Goal: Information Seeking & Learning: Learn about a topic

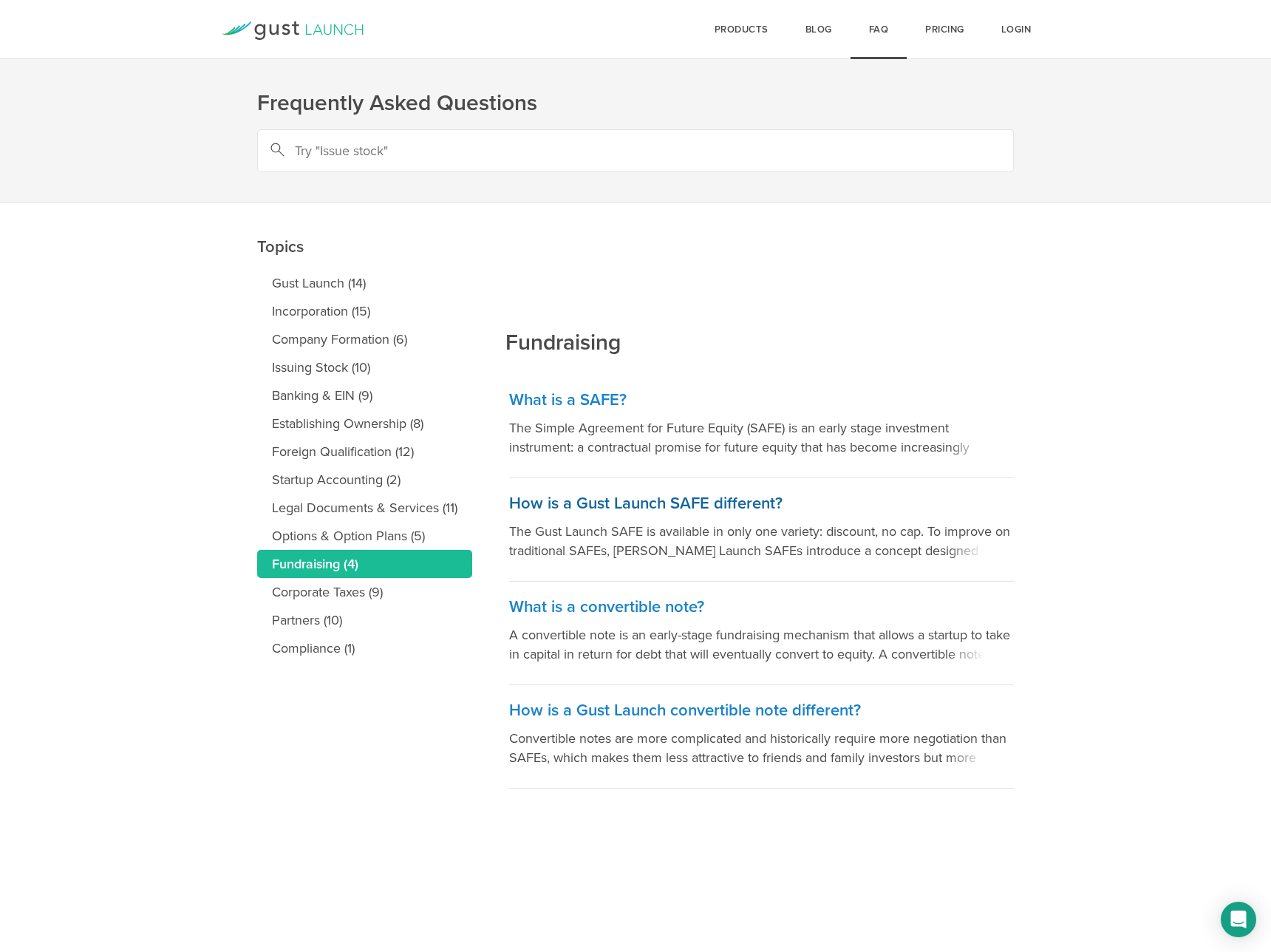
click at [656, 502] on h3 "How is a Gust Launch SAFE different?" at bounding box center [762, 503] width 505 height 22
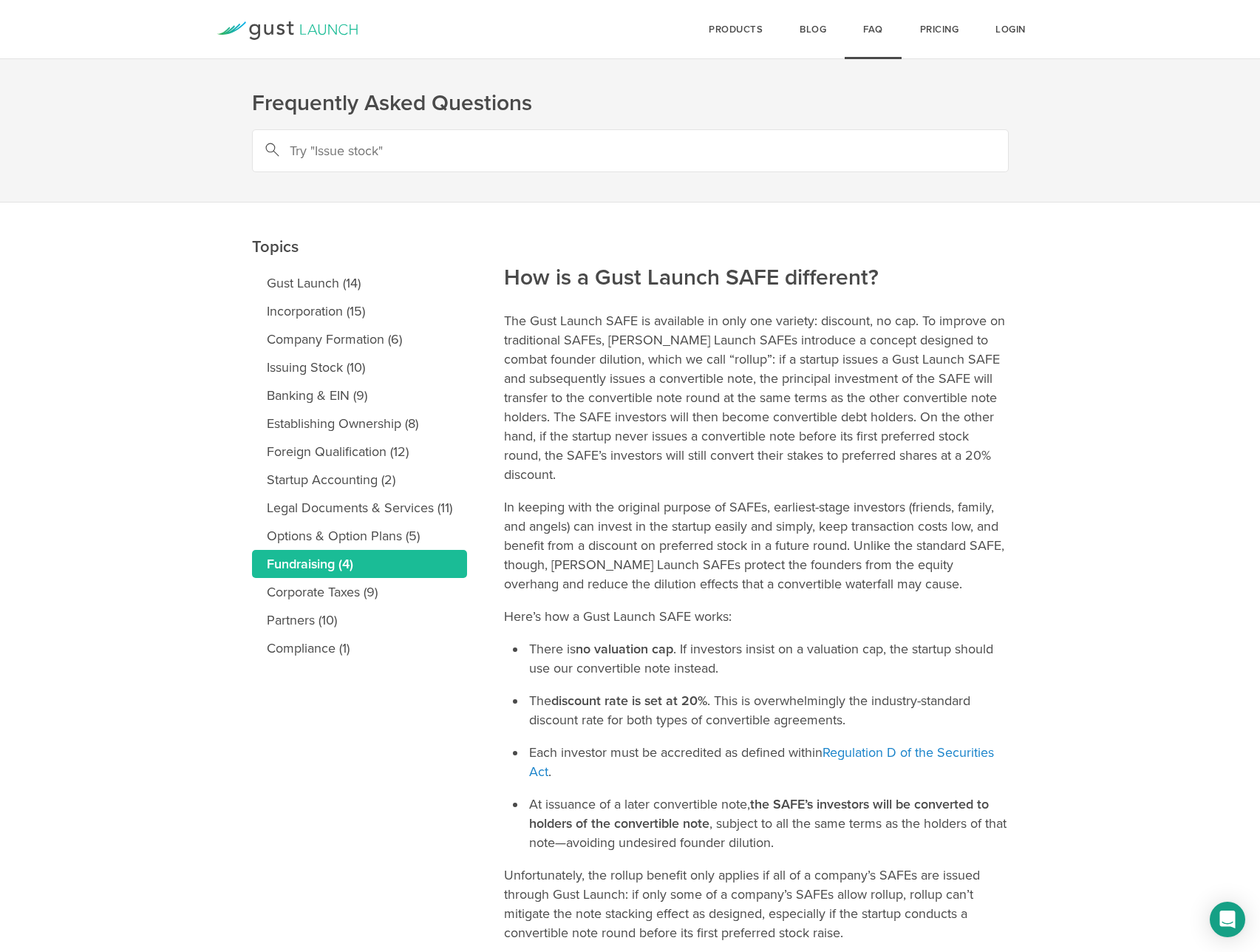
scroll to position [104, 0]
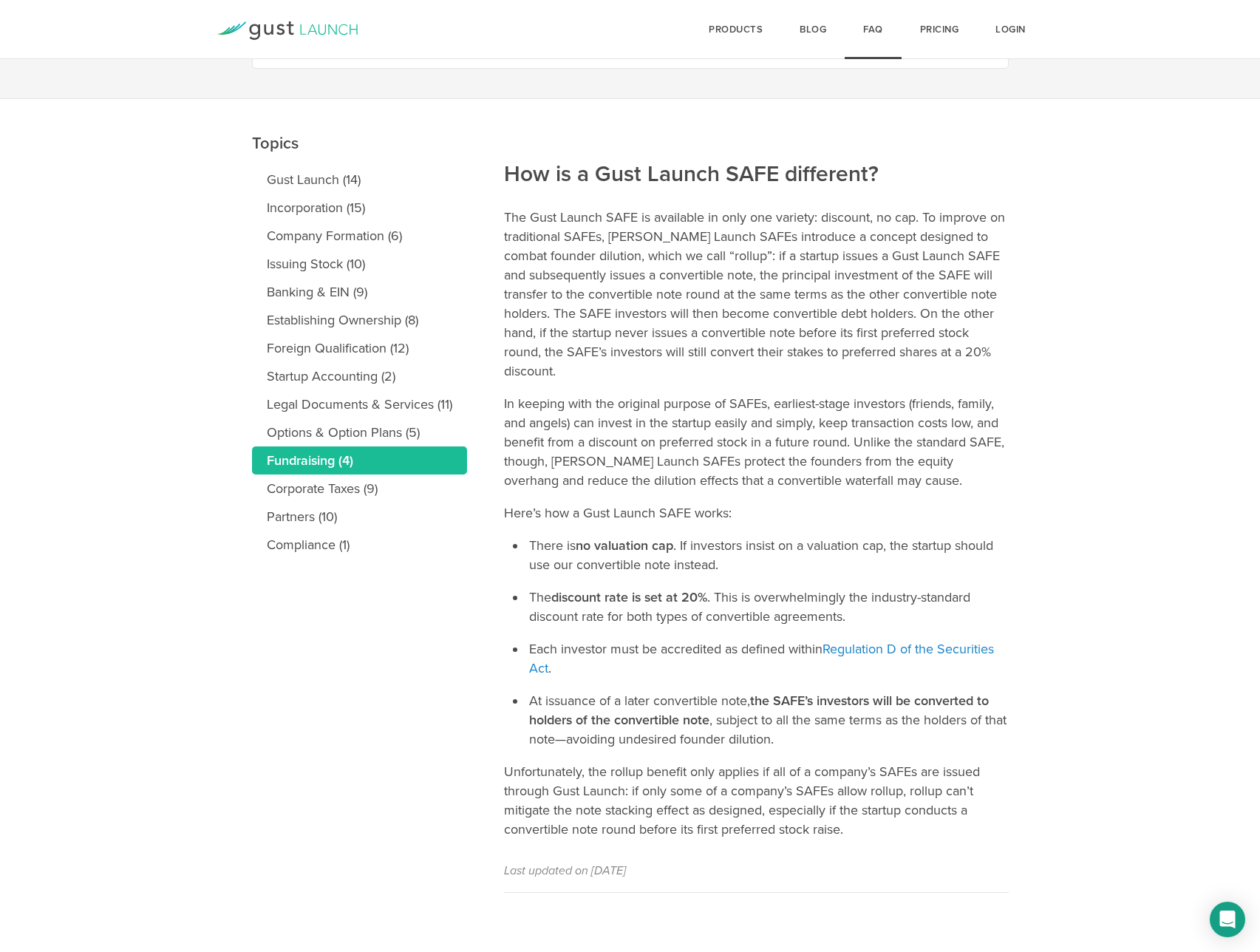
click at [397, 461] on link "Fundraising (4)" at bounding box center [359, 460] width 215 height 28
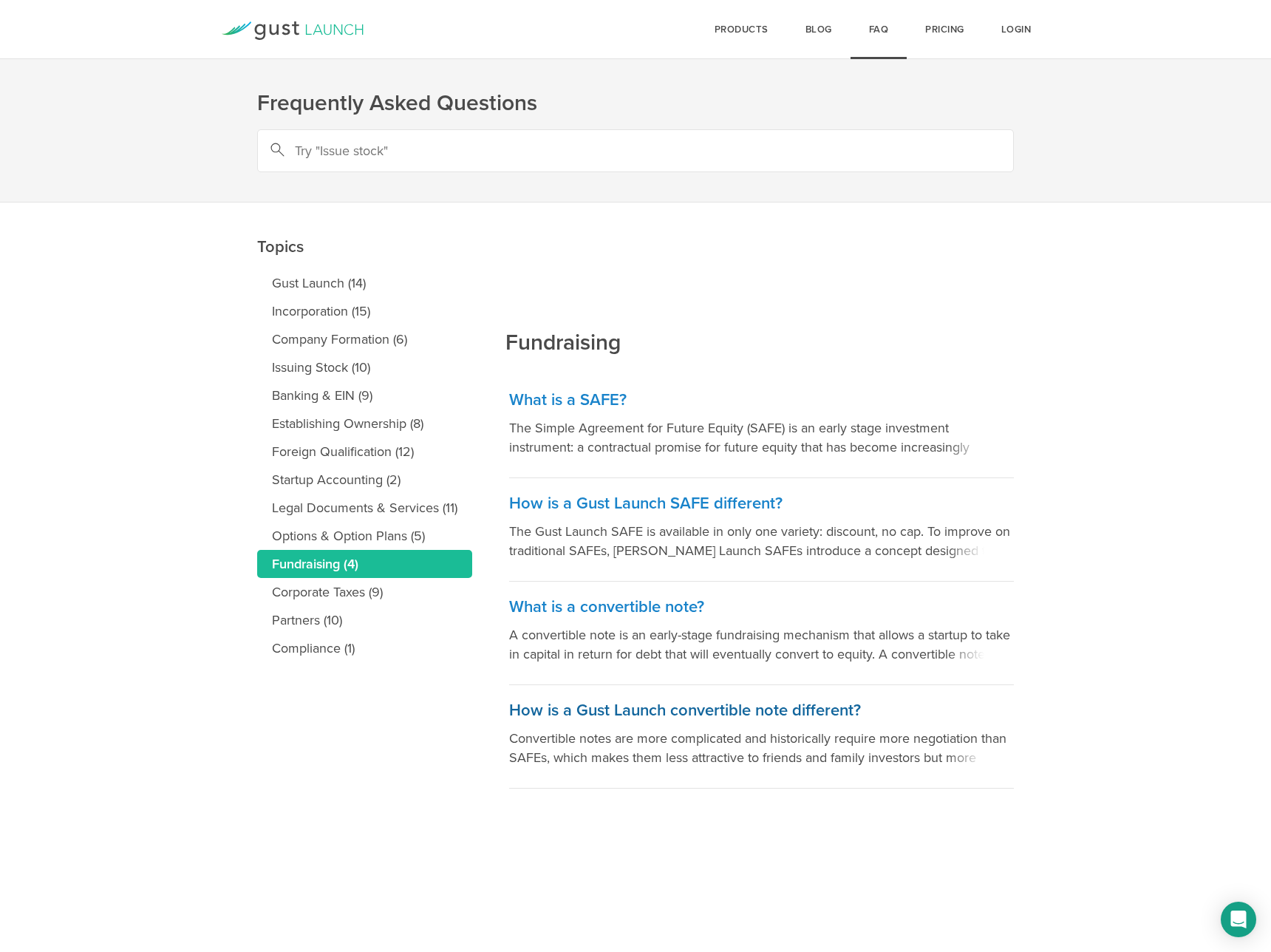
click at [605, 704] on h3 "How is a Gust Launch convertible note different?" at bounding box center [762, 710] width 505 height 22
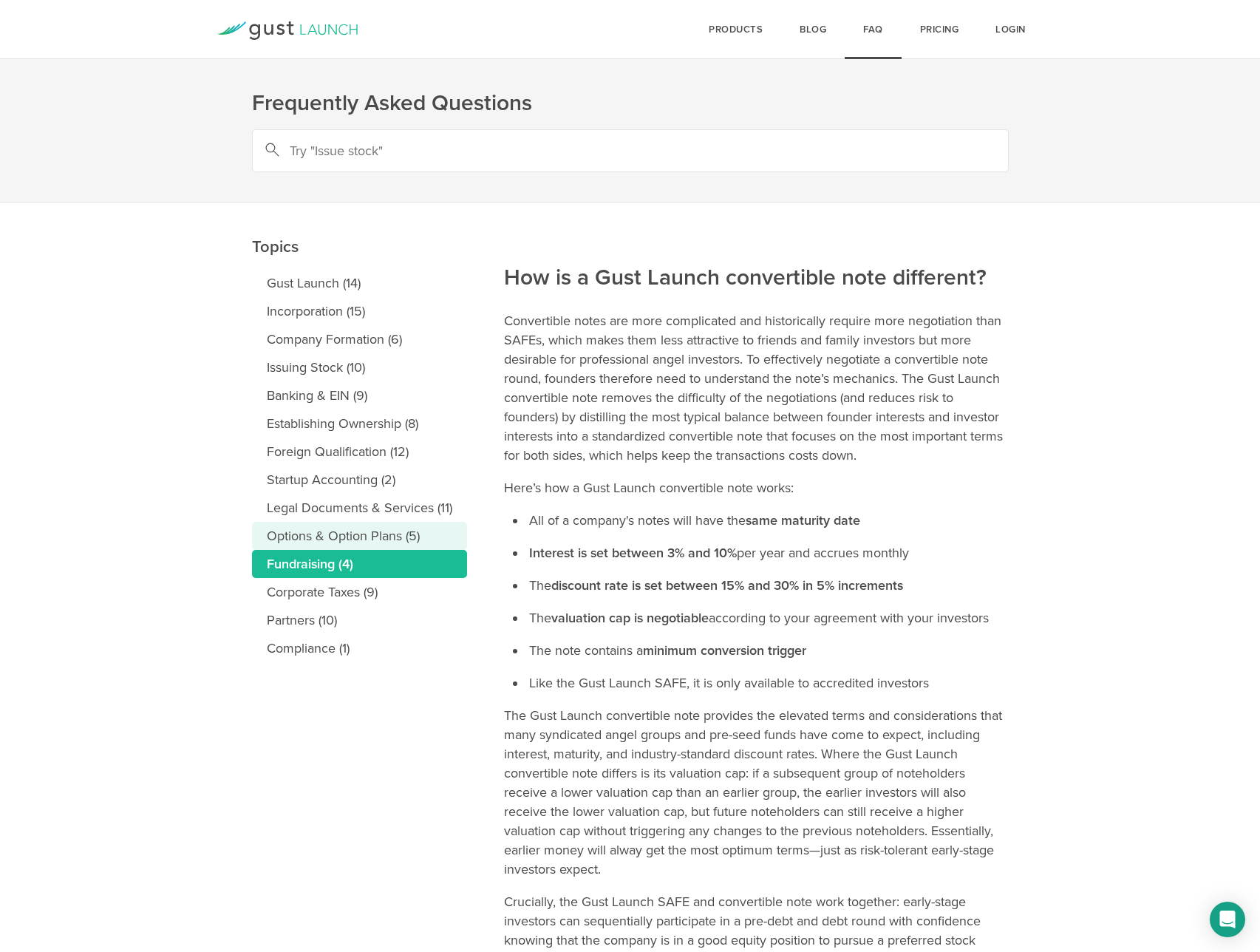
click at [346, 529] on link "Options & Option Plans (5)" at bounding box center [359, 536] width 215 height 28
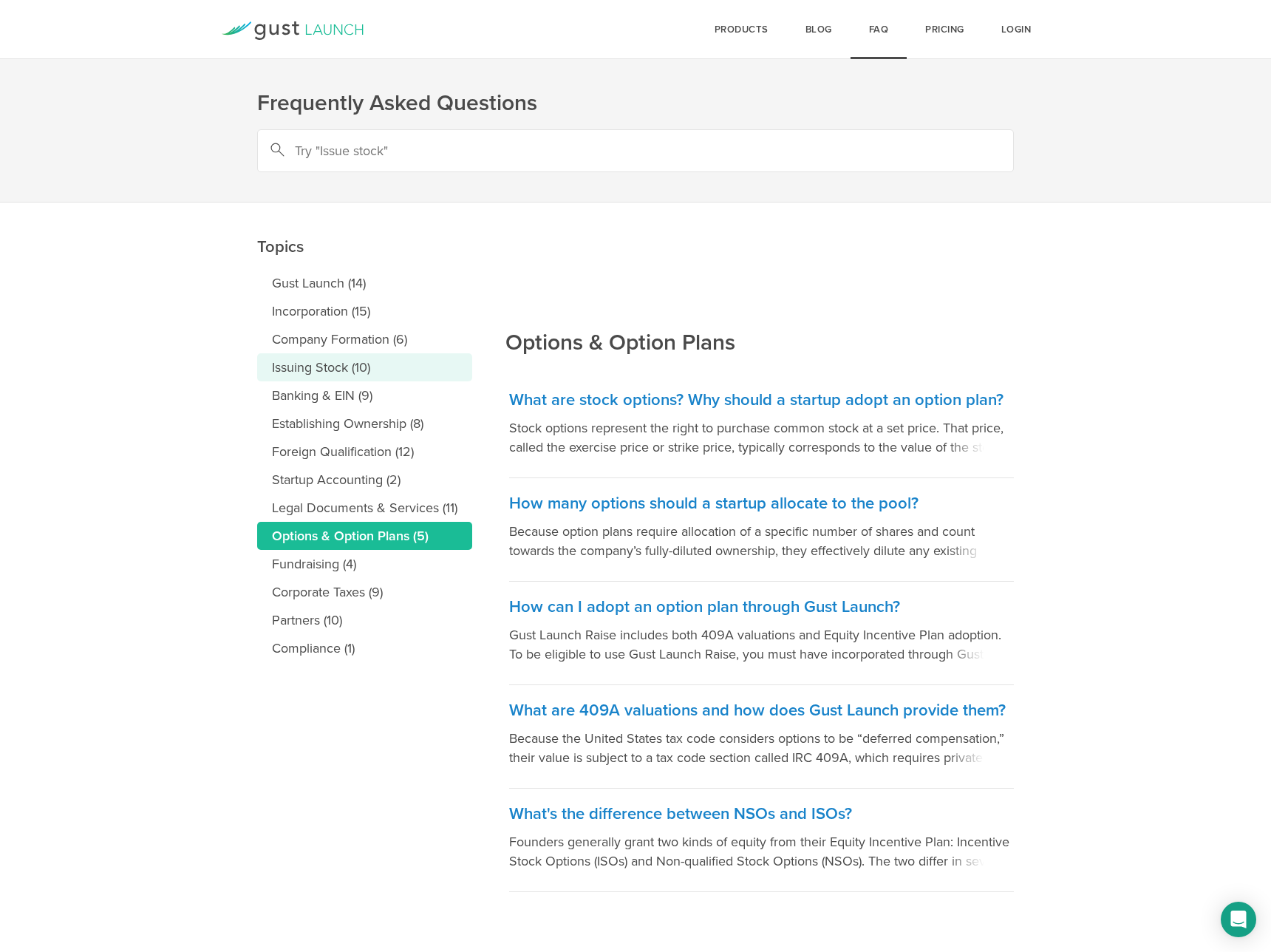
click at [333, 376] on link "Issuing Stock (10)" at bounding box center [365, 367] width 215 height 28
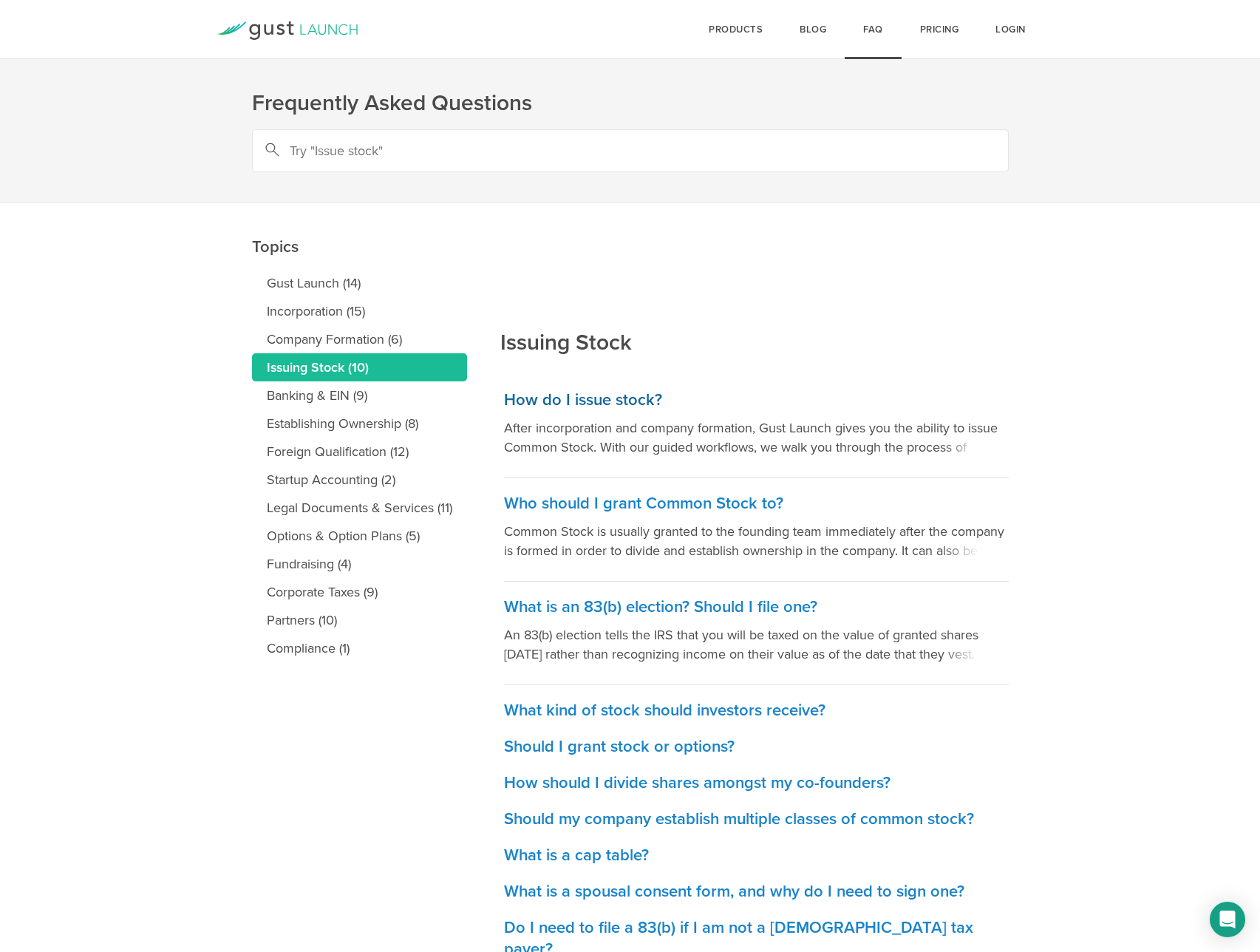
scroll to position [46, 0]
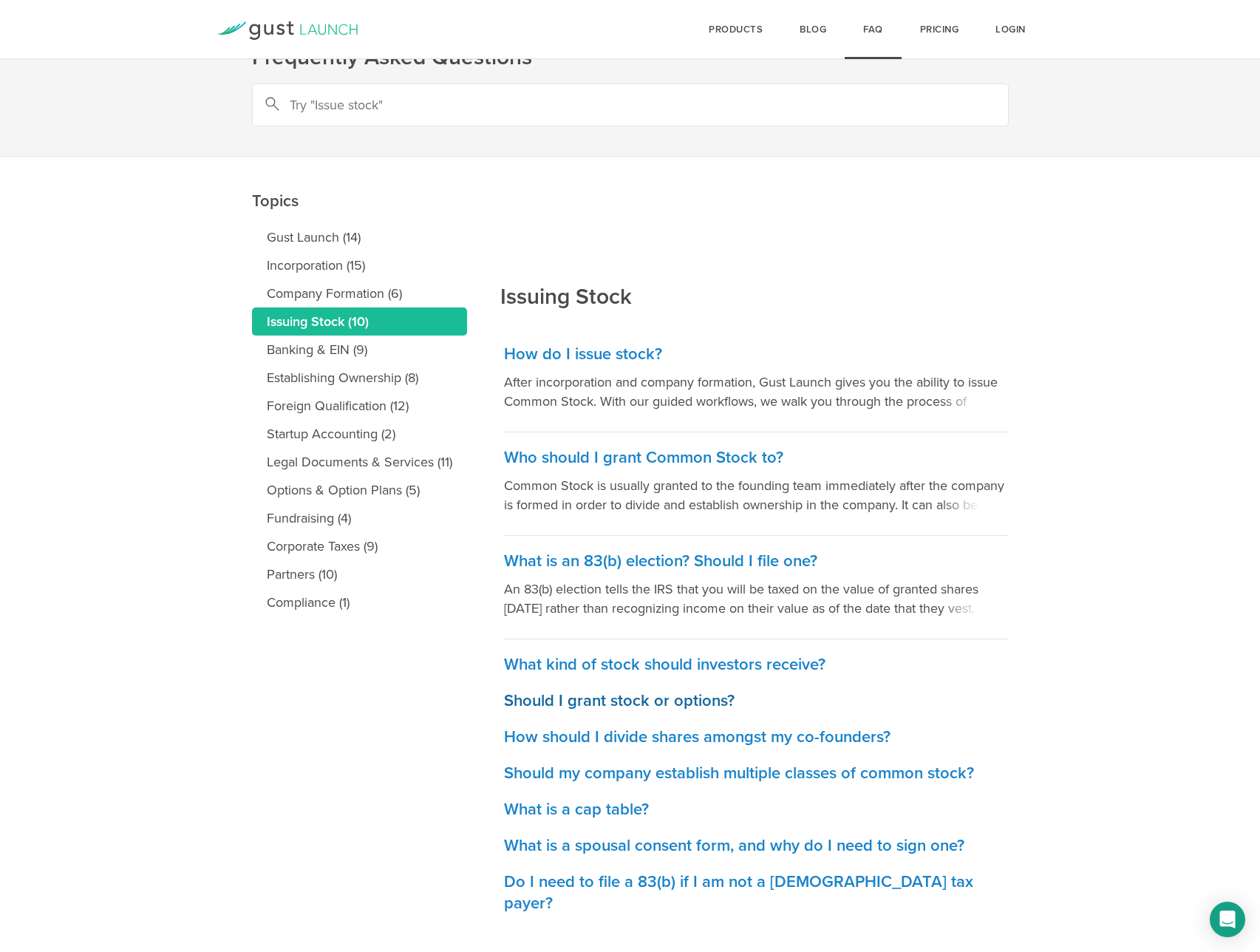
click at [679, 695] on h3 "Should I grant stock or options?" at bounding box center [757, 701] width 505 height 22
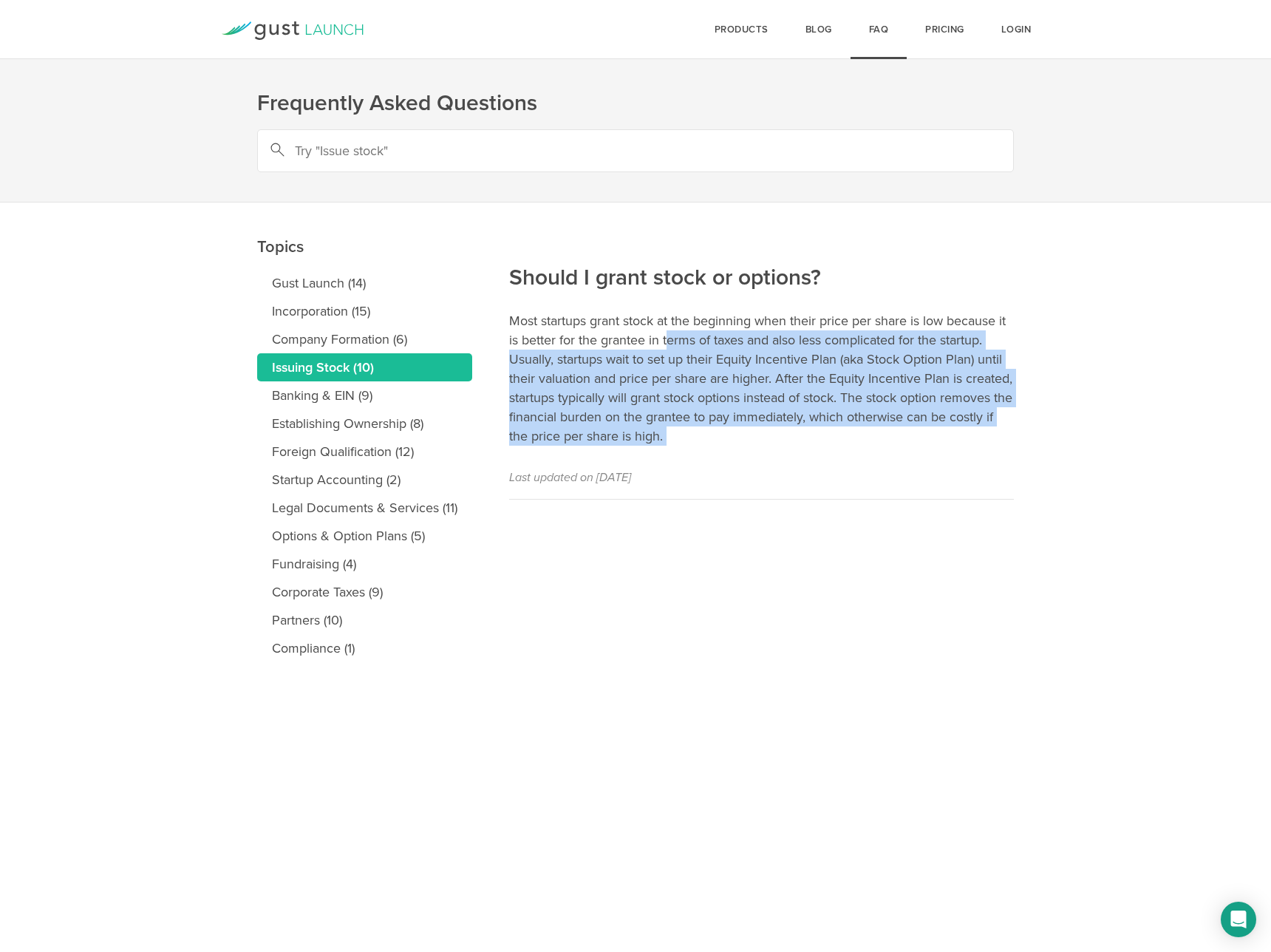
drag, startPoint x: 668, startPoint y: 331, endPoint x: 775, endPoint y: 445, distance: 156.3
click at [775, 445] on article "Should I grant stock or options? Most startups grant stock at the beginning whe…" at bounding box center [762, 351] width 505 height 297
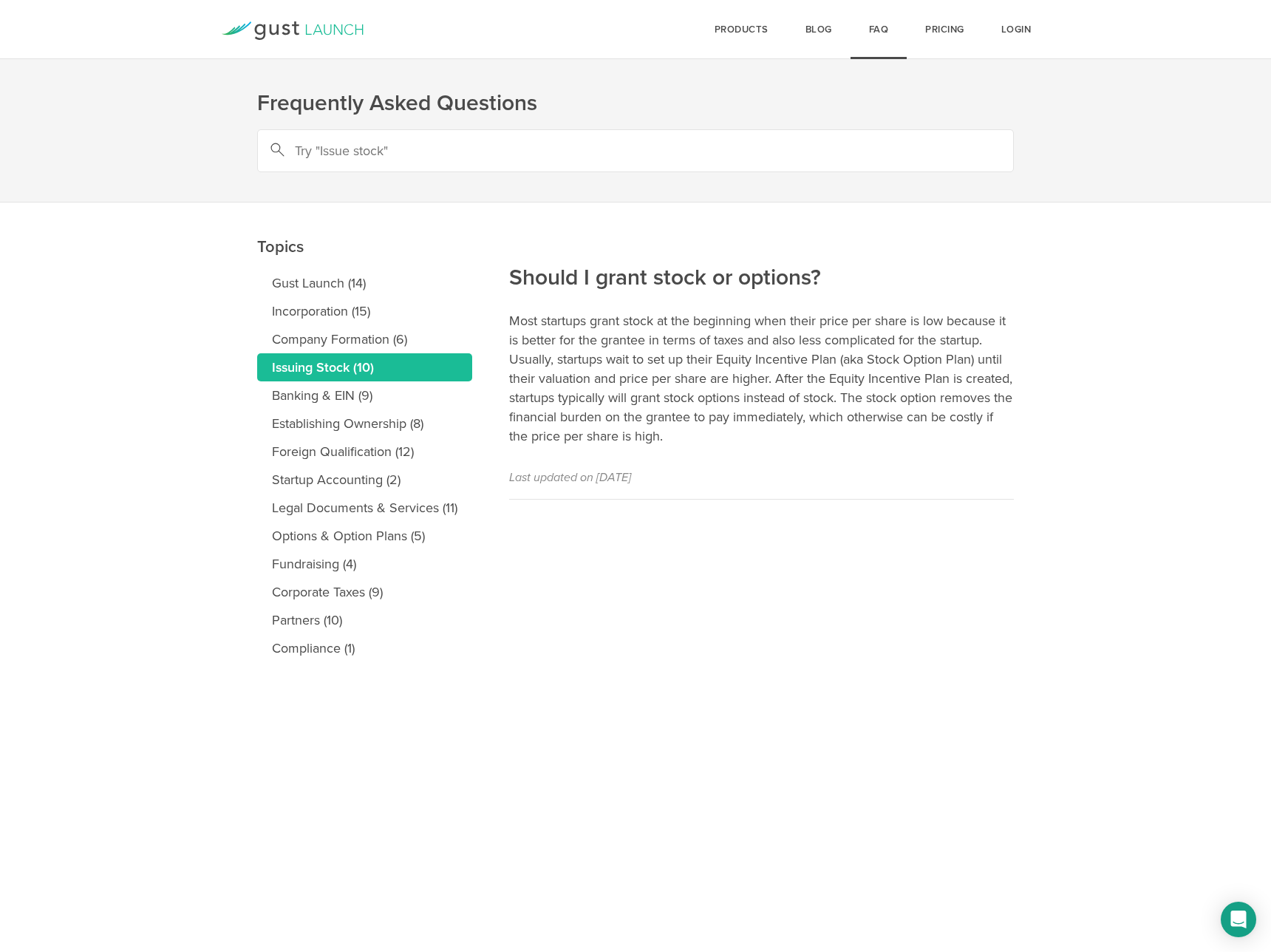
click at [795, 441] on p "Most startups grant stock at the beginning when their price per share is low be…" at bounding box center [762, 379] width 505 height 135
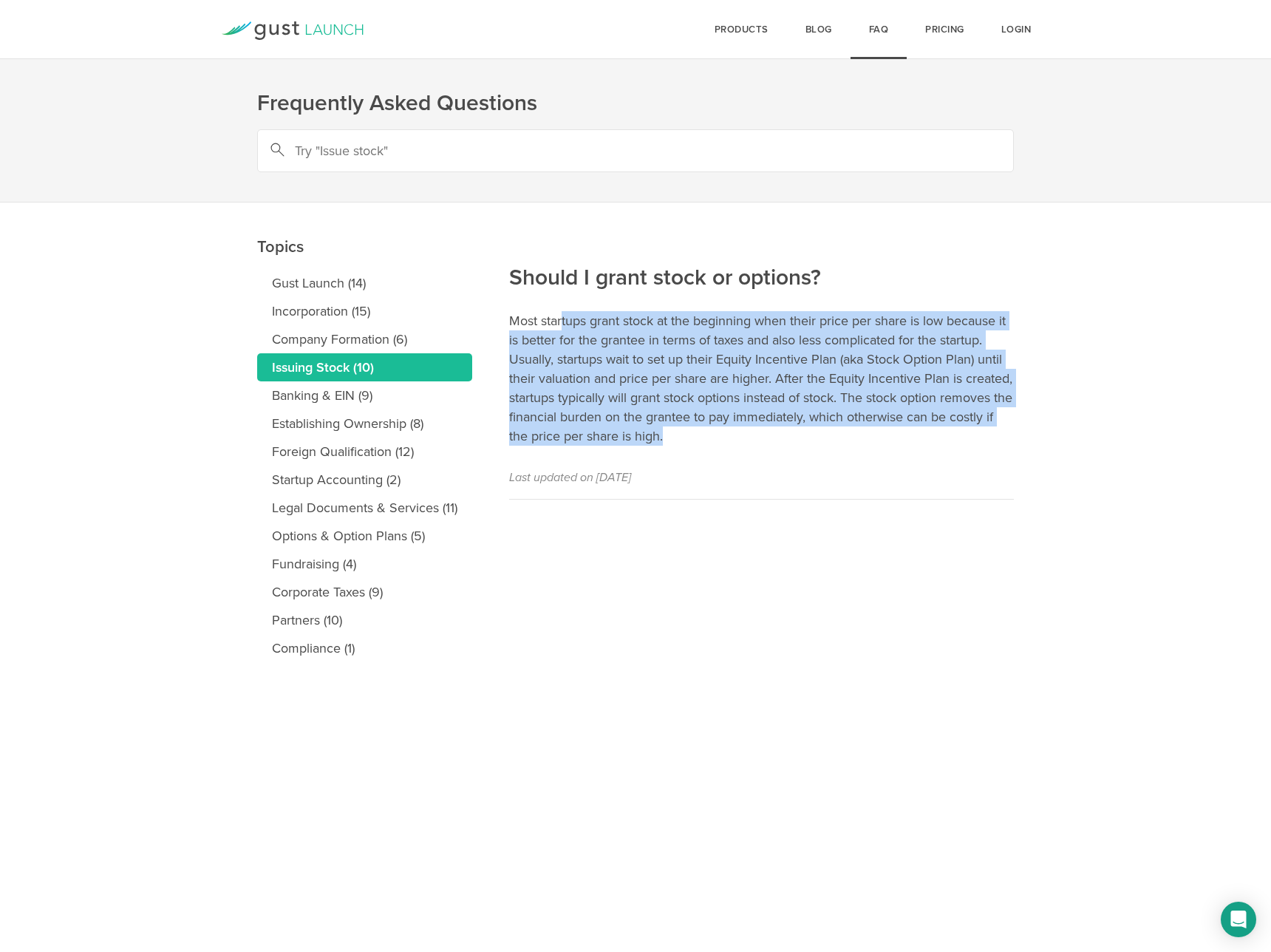
drag, startPoint x: 887, startPoint y: 438, endPoint x: 562, endPoint y: 320, distance: 345.8
click at [562, 320] on p "Most startups grant stock at the beginning when their price per share is low be…" at bounding box center [762, 379] width 505 height 135
